Goal: Navigation & Orientation: Find specific page/section

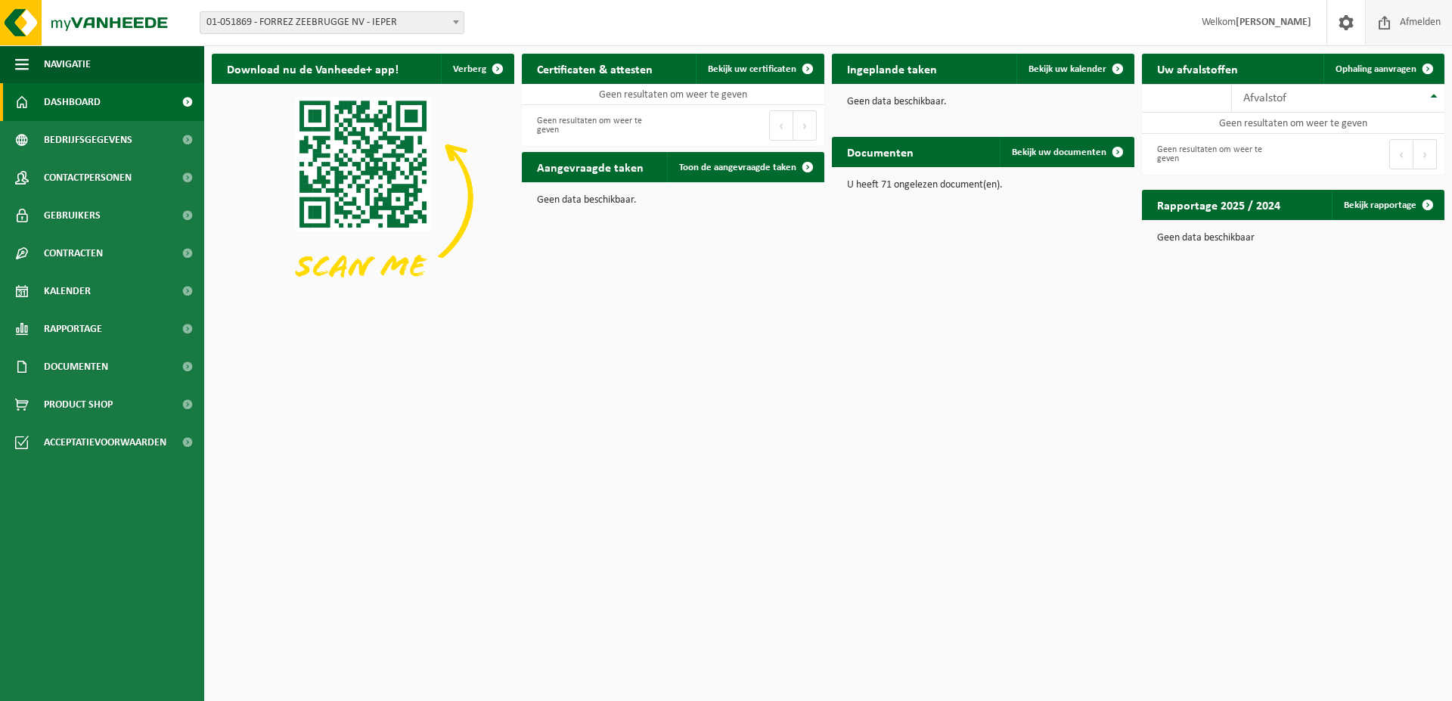
click at [1401, 21] on span "Afmelden" at bounding box center [1420, 22] width 48 height 45
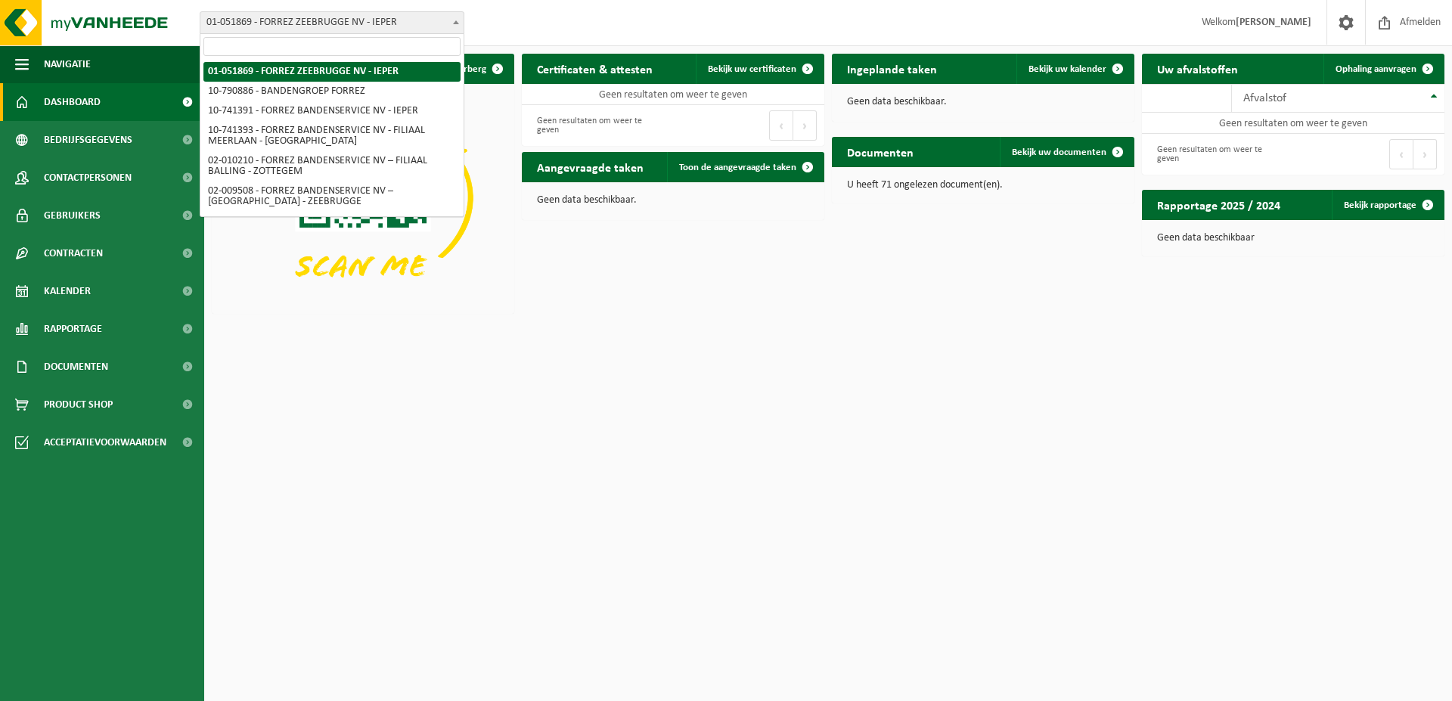
click at [454, 24] on span at bounding box center [455, 22] width 15 height 20
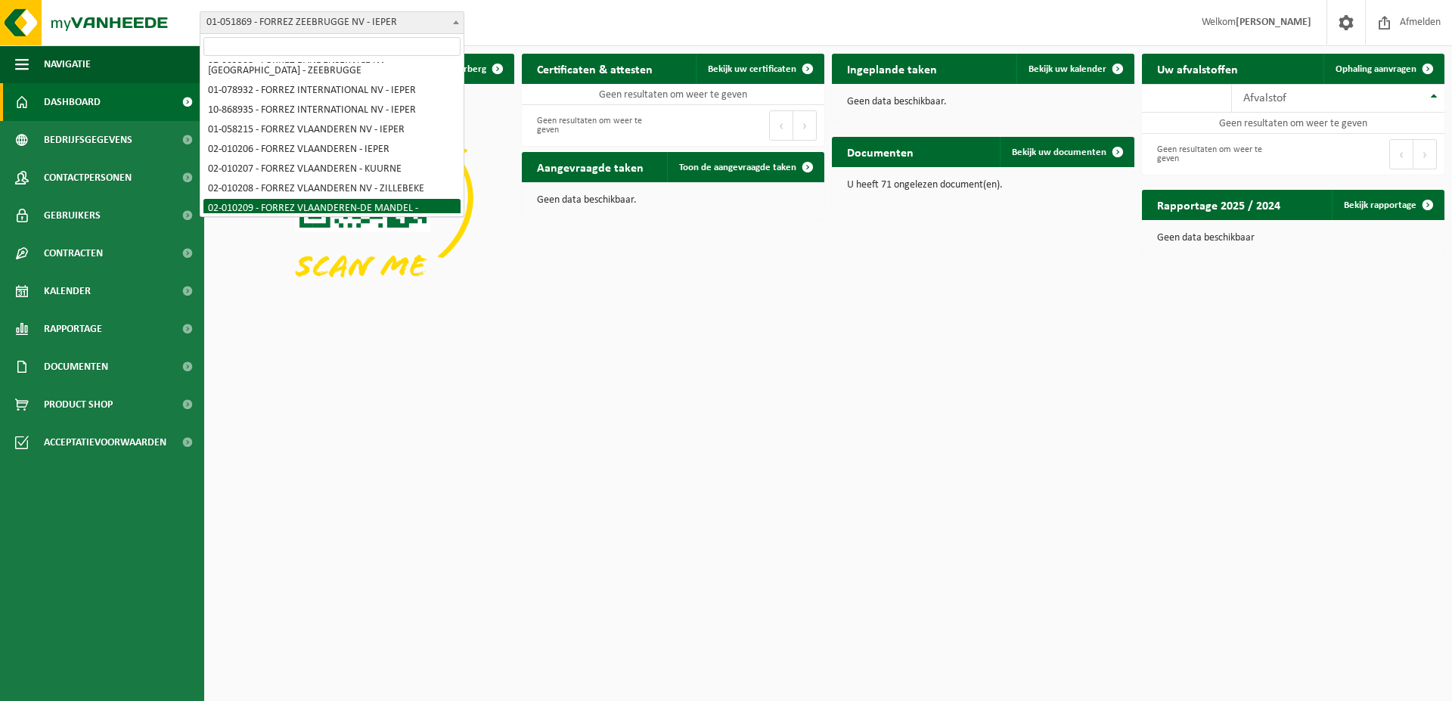
scroll to position [129, 0]
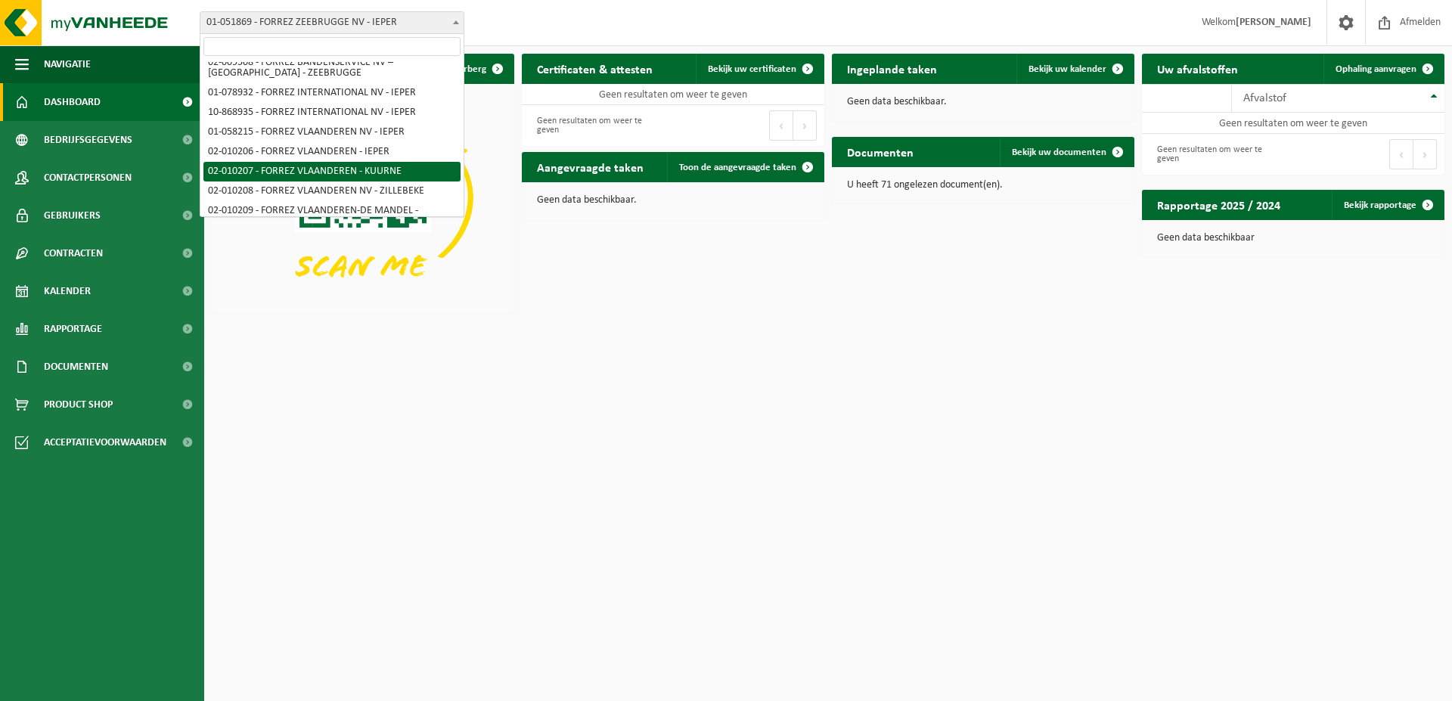
select select "18947"
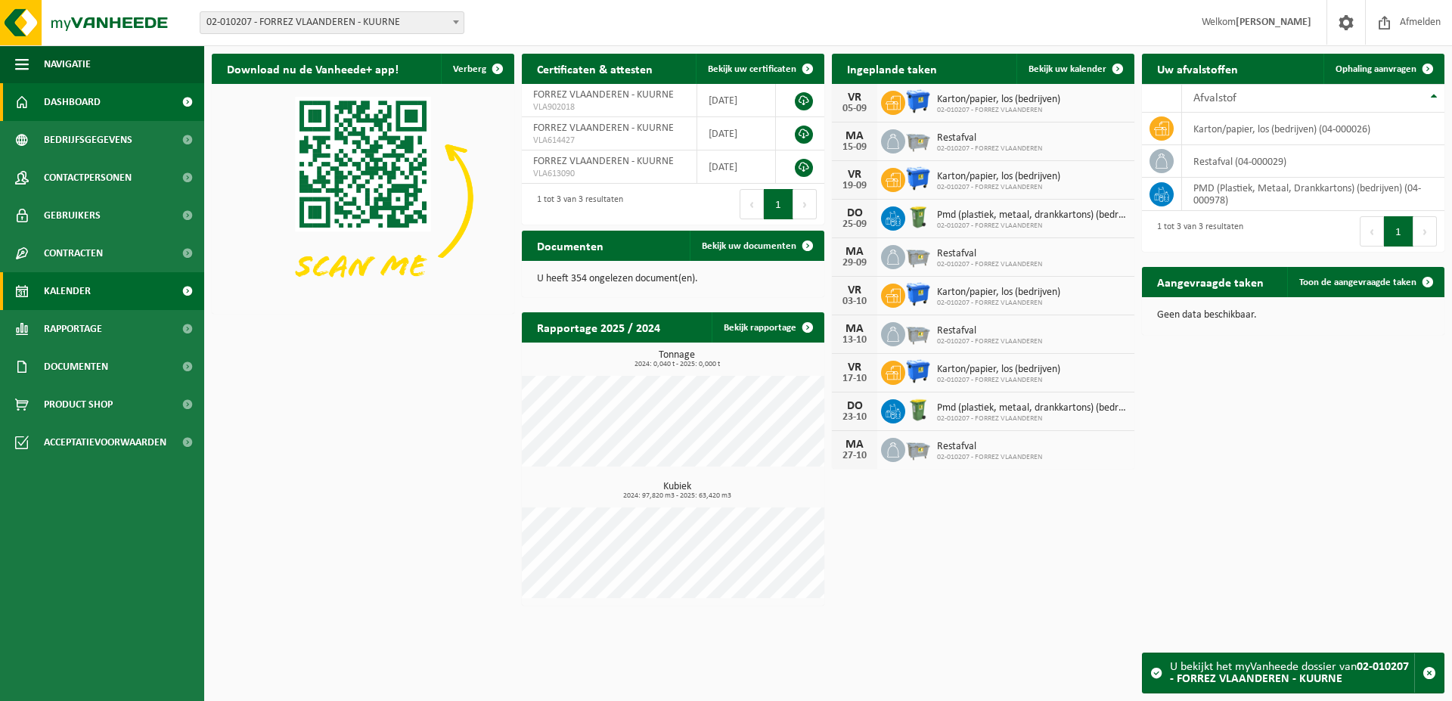
click at [104, 293] on link "Kalender" at bounding box center [102, 291] width 204 height 38
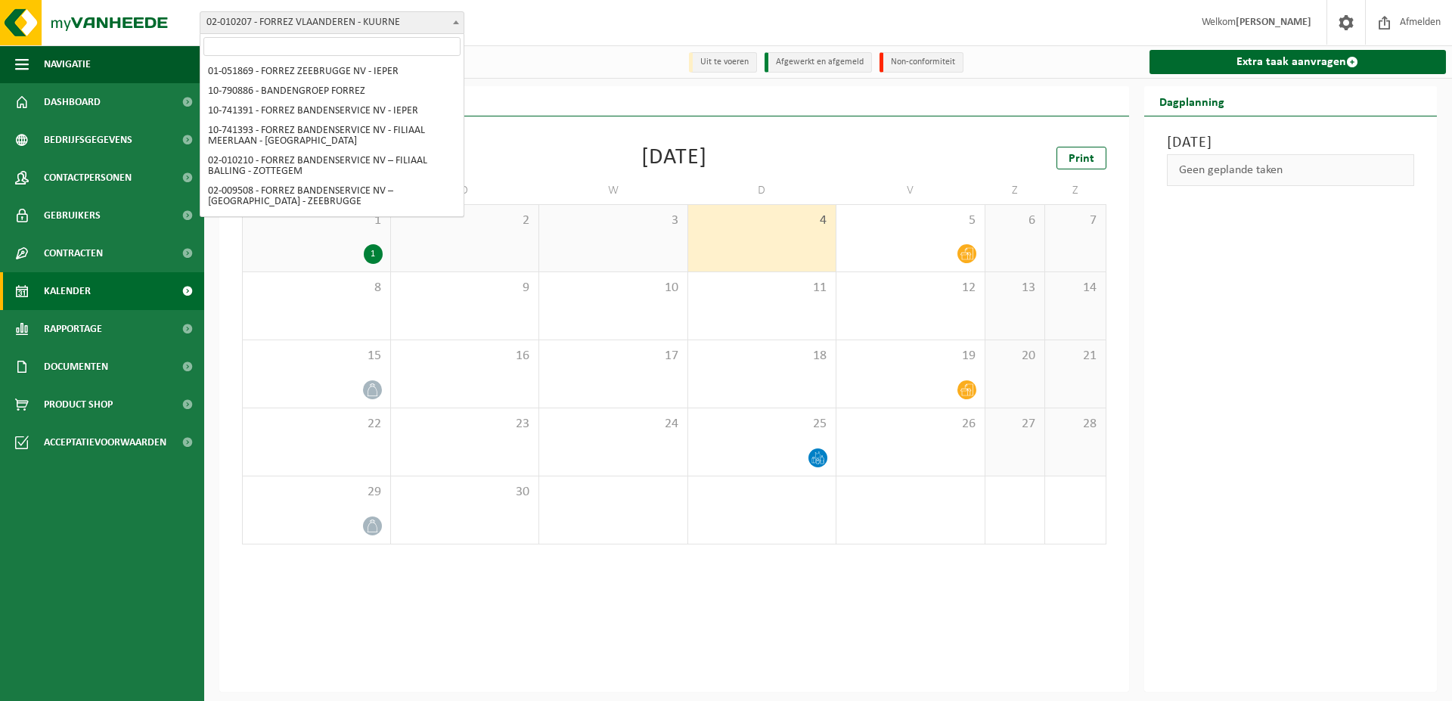
click at [457, 17] on span at bounding box center [455, 22] width 15 height 20
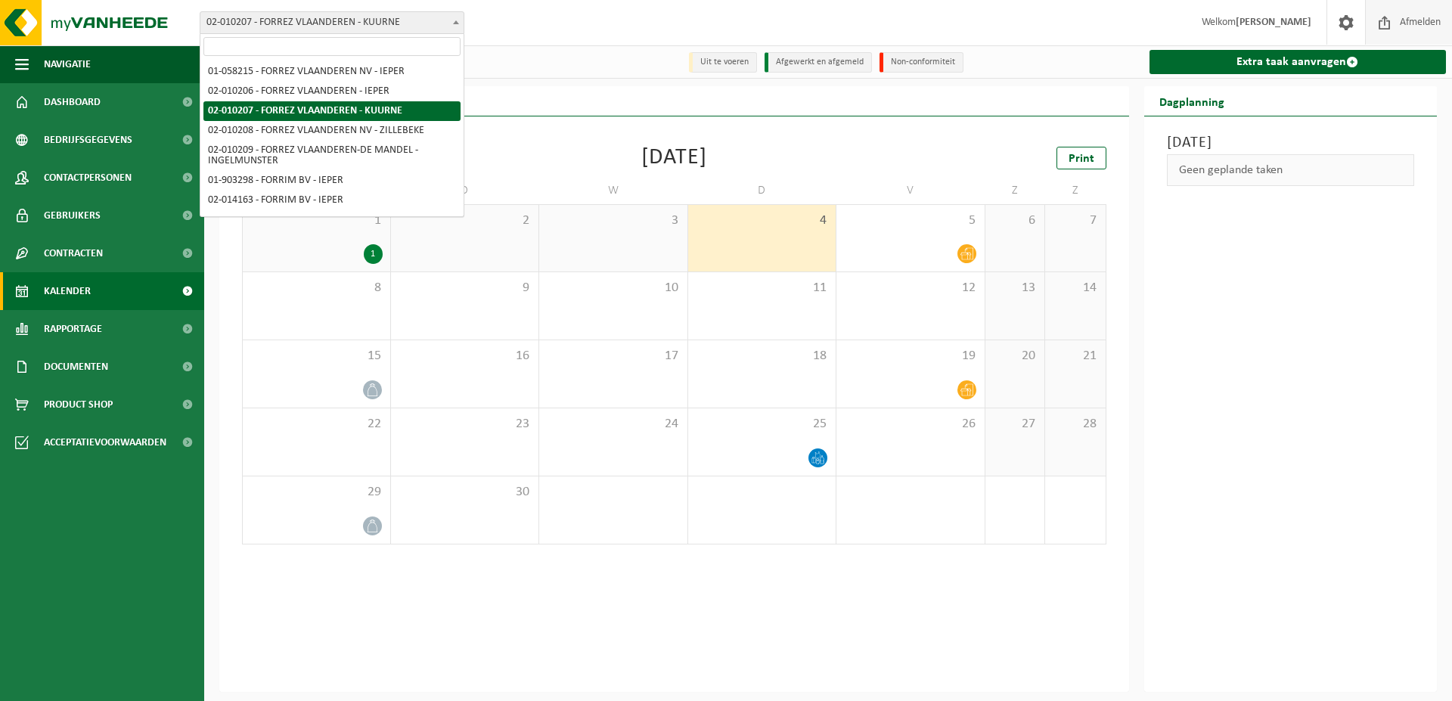
click at [1414, 20] on span "Afmelden" at bounding box center [1420, 22] width 48 height 45
